Goal: Information Seeking & Learning: Check status

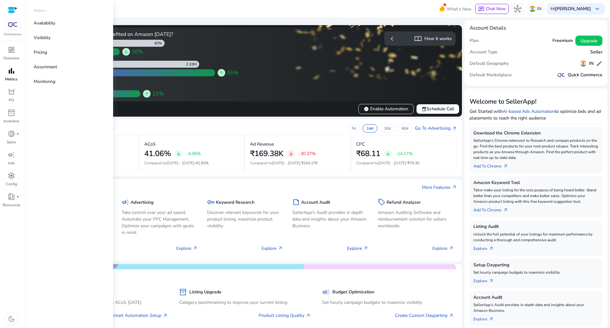
click at [13, 72] on span "bar_chart" at bounding box center [12, 71] width 8 height 8
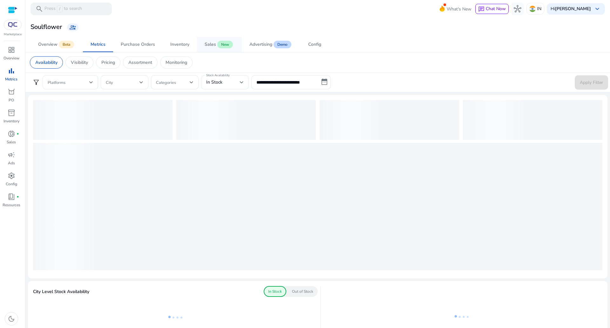
click at [210, 40] on span "Sales New" at bounding box center [220, 44] width 30 height 15
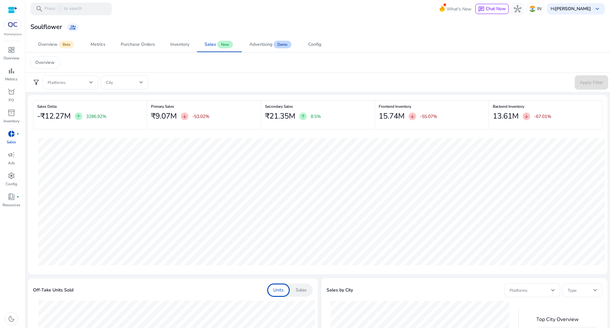
click at [77, 82] on span at bounding box center [69, 82] width 42 height 7
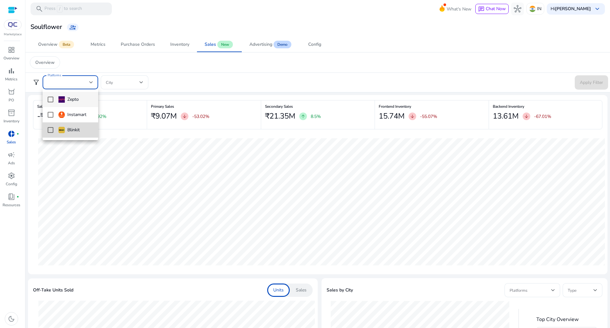
click at [50, 128] on mat-pseudo-checkbox at bounding box center [51, 130] width 6 height 6
drag, startPoint x: 584, startPoint y: 82, endPoint x: 573, endPoint y: 80, distance: 10.7
click at [583, 80] on div at bounding box center [305, 164] width 610 height 328
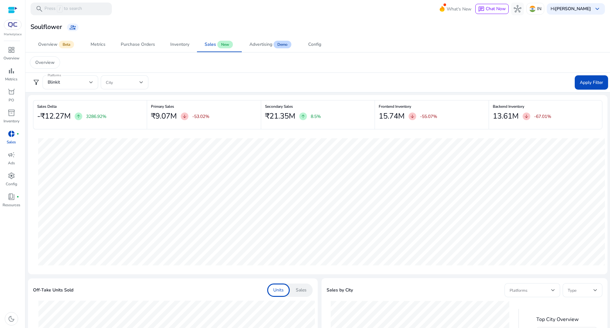
drag, startPoint x: 195, startPoint y: 115, endPoint x: 217, endPoint y: 115, distance: 21.6
click at [217, 115] on div "₹9.07M arrow_downward -53.02%" at bounding box center [204, 116] width 106 height 13
click at [521, 10] on span "hub" at bounding box center [518, 9] width 8 height 8
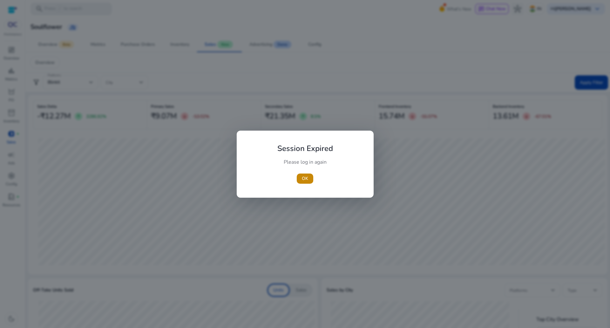
click at [450, 64] on div at bounding box center [305, 164] width 610 height 328
click at [313, 175] on div "Session Expired Please log in again [GEOGRAPHIC_DATA]" at bounding box center [305, 164] width 122 height 52
click at [307, 178] on span "OK" at bounding box center [305, 178] width 6 height 7
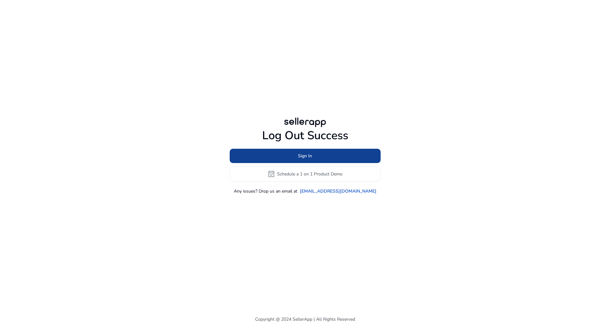
click at [314, 160] on span at bounding box center [305, 155] width 151 height 15
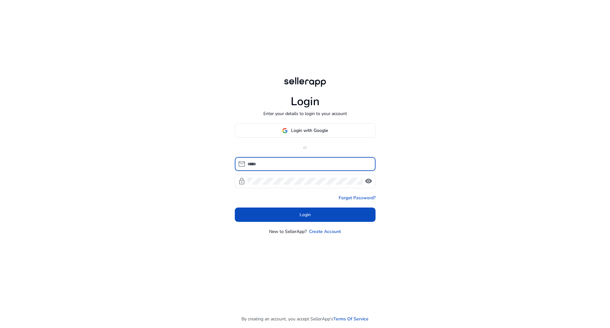
click at [308, 164] on input at bounding box center [308, 163] width 123 height 7
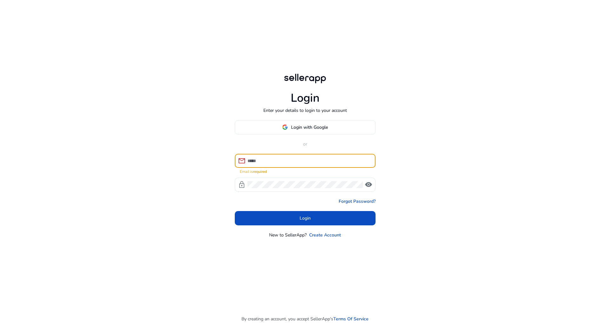
click at [294, 161] on input at bounding box center [308, 160] width 123 height 7
type input "**********"
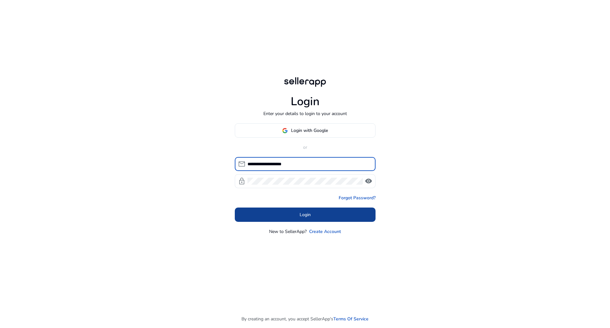
click at [312, 217] on span at bounding box center [305, 214] width 141 height 15
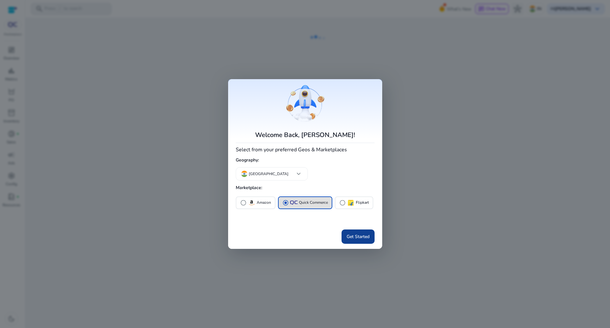
click at [366, 235] on span "Get Started" at bounding box center [358, 236] width 23 height 7
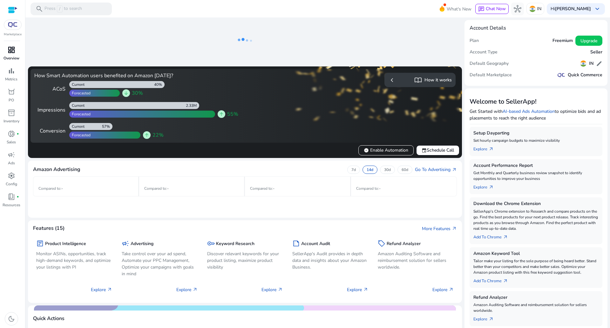
click at [11, 48] on span "dashboard" at bounding box center [12, 50] width 8 height 8
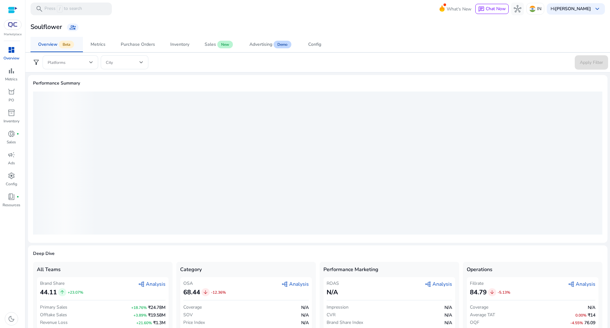
click at [64, 44] on span "Beta" at bounding box center [66, 45] width 15 height 8
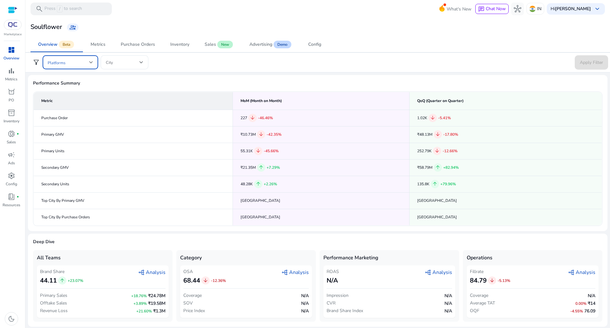
click at [82, 61] on span at bounding box center [69, 62] width 42 height 7
click at [69, 128] on div "Blinkit" at bounding box center [58, 125] width 21 height 7
click at [583, 63] on span "Apply Filter" at bounding box center [591, 62] width 23 height 7
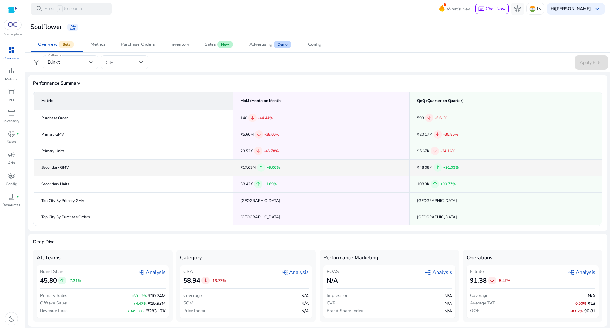
drag, startPoint x: 242, startPoint y: 167, endPoint x: 255, endPoint y: 166, distance: 12.5
click at [255, 166] on div "₹17.63M arrow_upward +9.06%" at bounding box center [320, 167] width 161 height 8
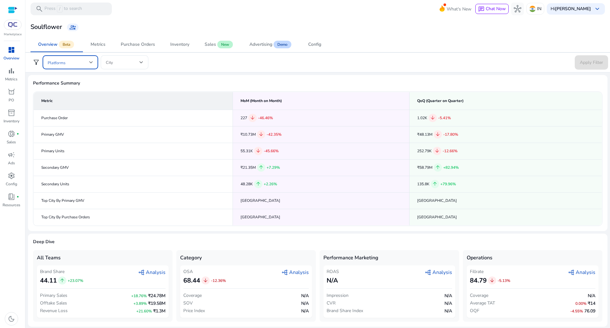
click at [61, 62] on span at bounding box center [69, 62] width 42 height 7
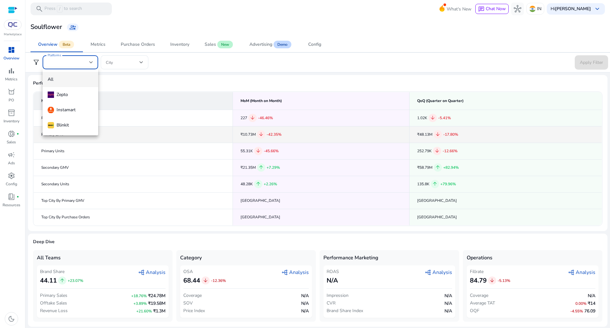
click at [67, 131] on mat-option "Blinkit" at bounding box center [71, 125] width 56 height 15
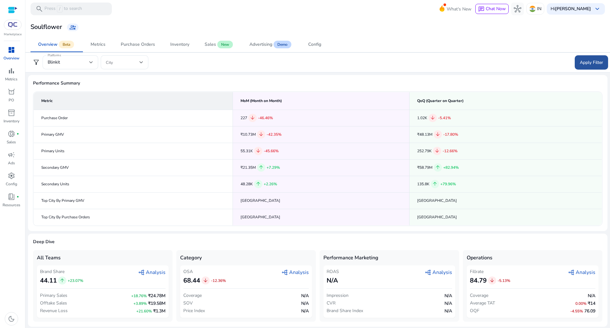
click at [605, 62] on span at bounding box center [591, 62] width 33 height 15
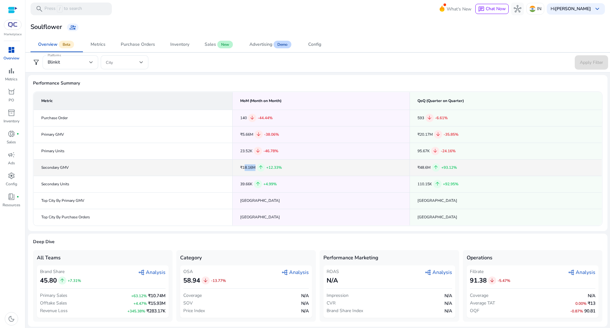
drag, startPoint x: 243, startPoint y: 166, endPoint x: 252, endPoint y: 169, distance: 9.9
click at [253, 168] on div "₹18.16M arrow_upward +12.33%" at bounding box center [321, 167] width 162 height 8
click at [246, 166] on div "₹18.16M arrow_upward +12.33%" at bounding box center [321, 167] width 162 height 8
drag, startPoint x: 243, startPoint y: 167, endPoint x: 253, endPoint y: 168, distance: 10.2
click at [253, 168] on div "₹18.16M arrow_upward +12.33%" at bounding box center [321, 167] width 162 height 8
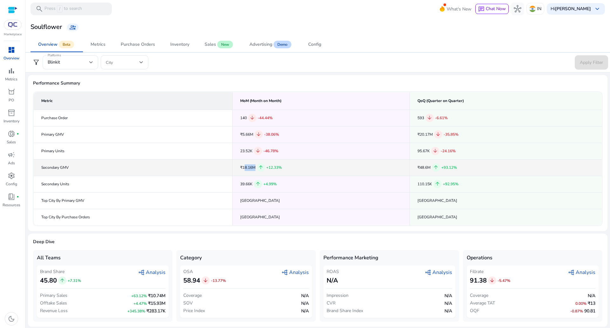
click at [246, 169] on div "₹18.16M arrow_upward +12.33%" at bounding box center [321, 167] width 162 height 8
click at [104, 45] on div "Metrics" at bounding box center [98, 44] width 15 height 4
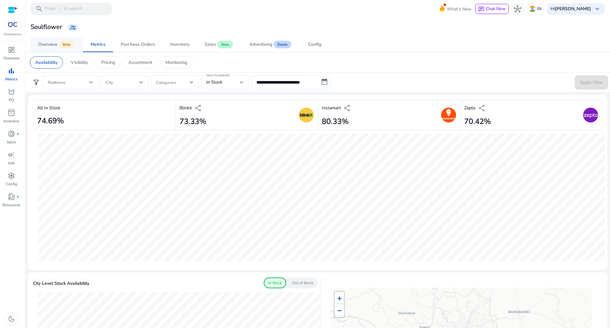
click at [54, 44] on div "Overview" at bounding box center [47, 44] width 19 height 4
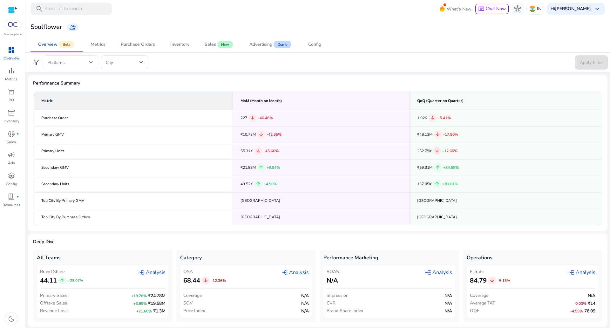
click at [92, 57] on div at bounding box center [70, 62] width 45 height 14
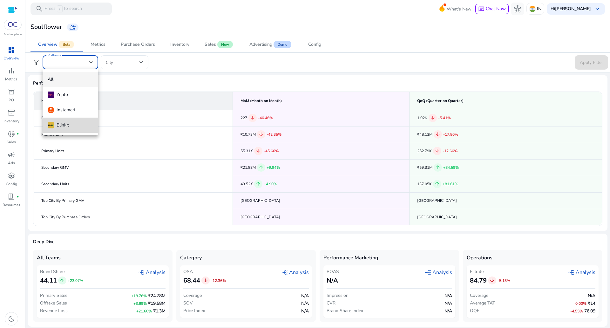
click at [82, 122] on span "Blinkit" at bounding box center [70, 125] width 45 height 7
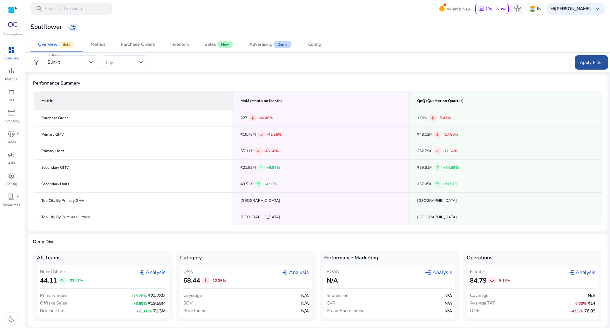
click at [576, 60] on span at bounding box center [591, 62] width 33 height 15
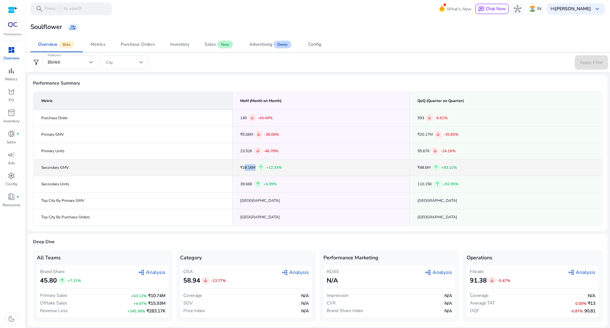
drag, startPoint x: 243, startPoint y: 166, endPoint x: 253, endPoint y: 167, distance: 9.6
click at [253, 167] on div "₹18.16M arrow_upward +12.33%" at bounding box center [321, 167] width 162 height 8
click at [243, 167] on div "₹18.16M arrow_upward +12.33%" at bounding box center [321, 167] width 162 height 8
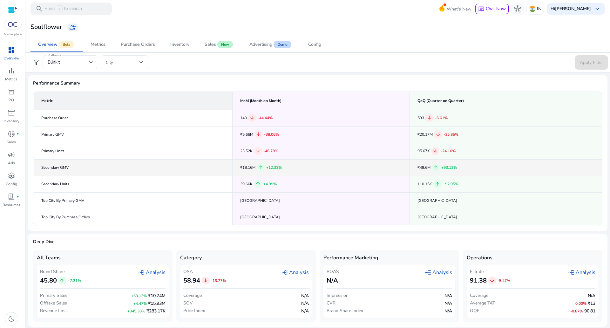
click at [248, 167] on div "₹18.16M arrow_upward +12.33%" at bounding box center [321, 167] width 162 height 8
click at [256, 64] on form "filter_alt Platforms Blinkit City Apply Filter" at bounding box center [317, 62] width 581 height 14
click at [220, 38] on span "Sales New" at bounding box center [220, 44] width 30 height 15
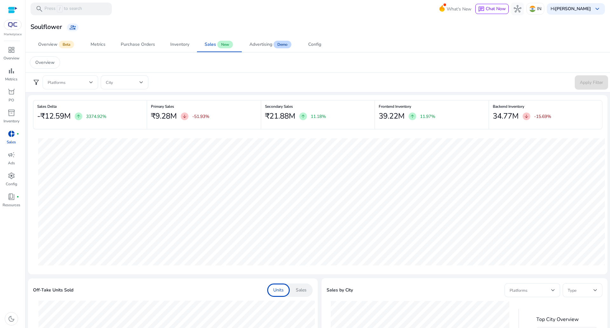
click at [74, 82] on span at bounding box center [69, 82] width 42 height 7
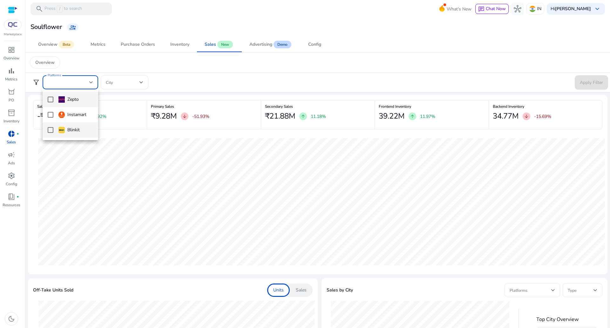
click at [58, 128] on mat-option "Blinkit" at bounding box center [71, 129] width 56 height 15
click at [586, 80] on div at bounding box center [305, 164] width 610 height 328
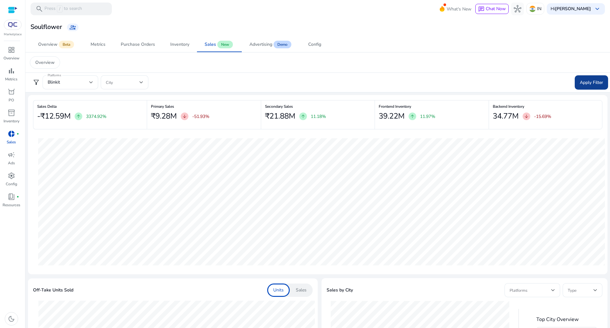
click at [575, 86] on span at bounding box center [591, 82] width 33 height 15
click at [79, 84] on div "Blinkit" at bounding box center [69, 82] width 42 height 7
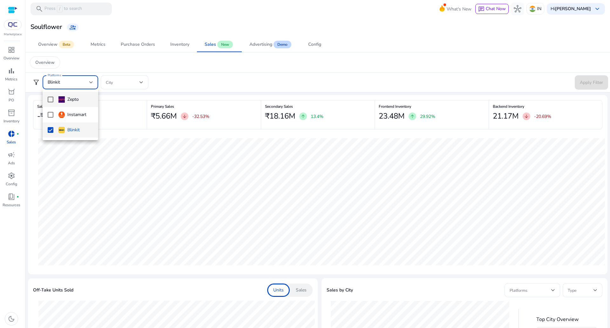
click at [55, 102] on mat-option "Zepto" at bounding box center [71, 99] width 56 height 15
click at [52, 135] on mat-option "Blinkit" at bounding box center [71, 129] width 56 height 15
click at [595, 82] on div at bounding box center [305, 164] width 610 height 328
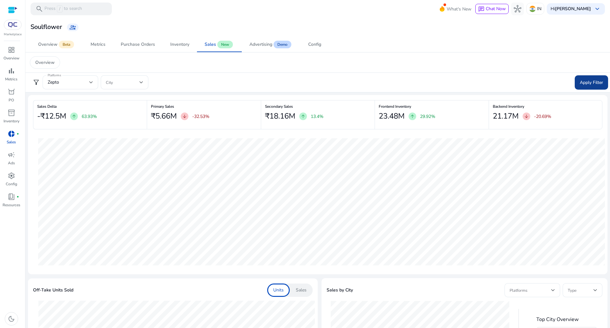
click at [595, 81] on span "Apply Filter" at bounding box center [591, 82] width 23 height 7
